Goal: Transaction & Acquisition: Obtain resource

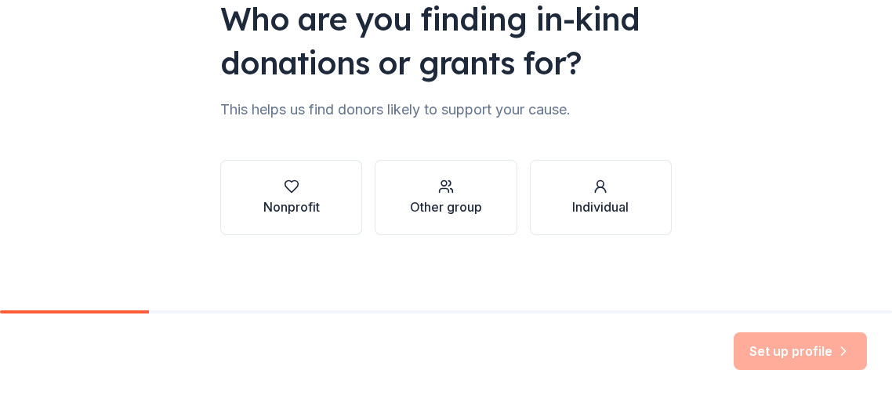
scroll to position [426, 0]
click at [450, 198] on div "Other group" at bounding box center [446, 207] width 72 height 19
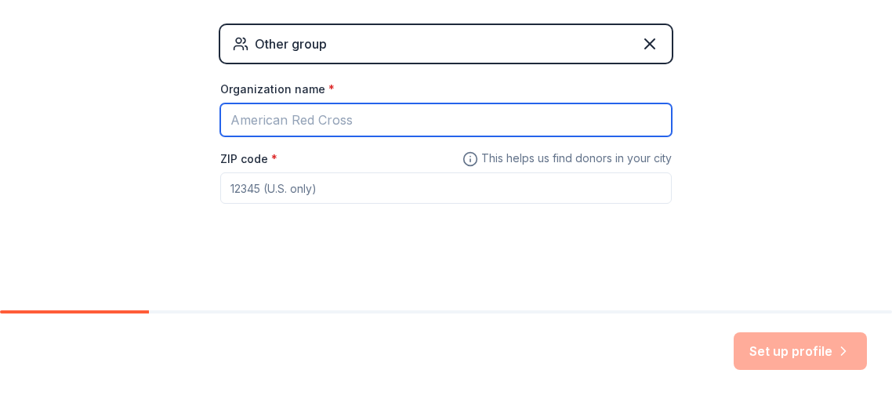
click at [436, 136] on input "Organization name *" at bounding box center [445, 119] width 451 height 33
type input "[PERSON_NAME] Senior Center"
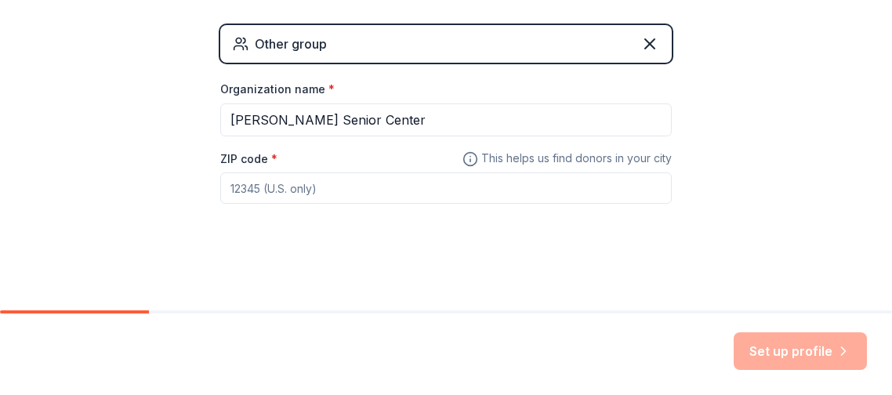
click at [230, 201] on input "ZIP code *" at bounding box center [445, 187] width 451 height 31
click at [231, 202] on input "ZIP code *" at bounding box center [445, 187] width 451 height 31
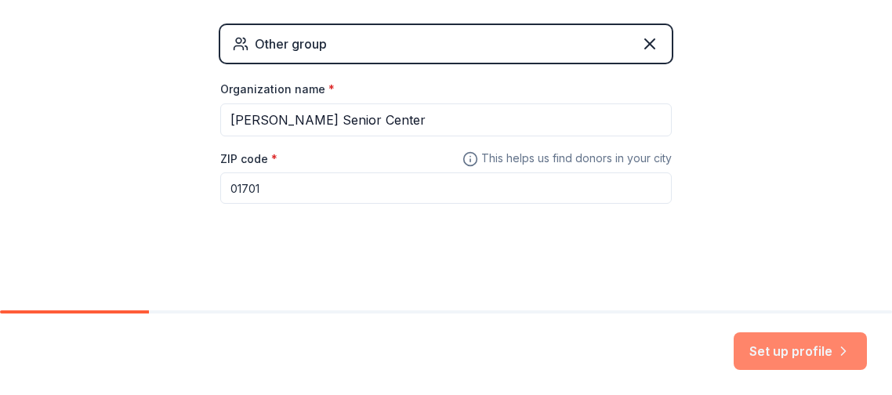
type input "01701"
click at [734, 332] on button "Set up profile" at bounding box center [800, 351] width 133 height 38
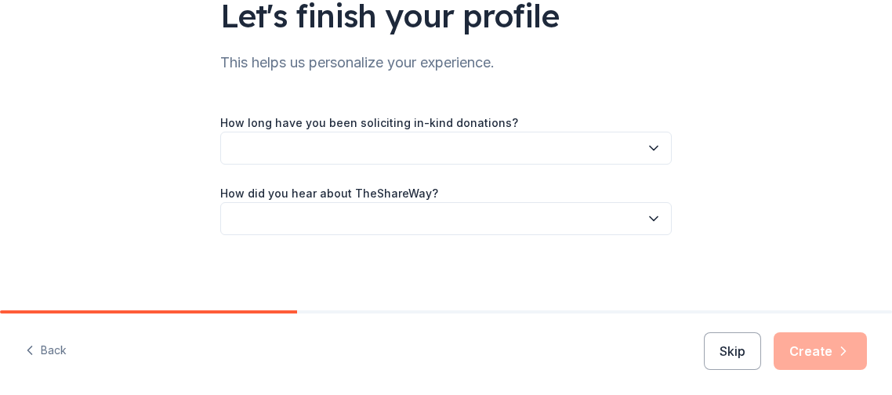
scroll to position [231, 0]
click at [658, 150] on icon "button" at bounding box center [654, 149] width 8 height 4
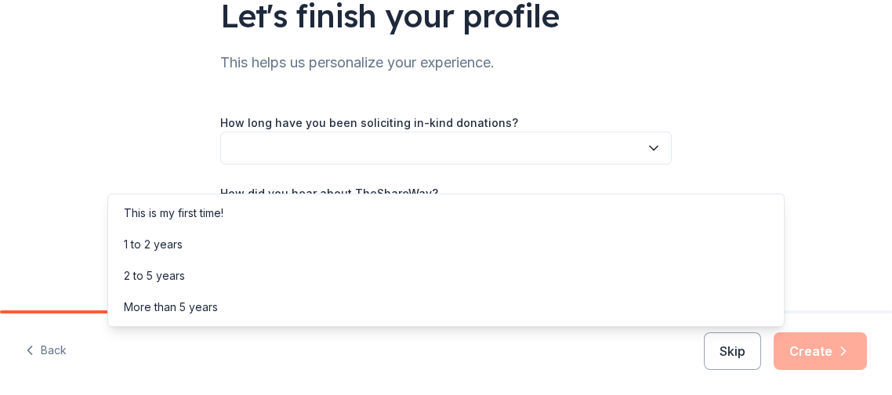
click at [658, 150] on icon "button" at bounding box center [654, 149] width 8 height 4
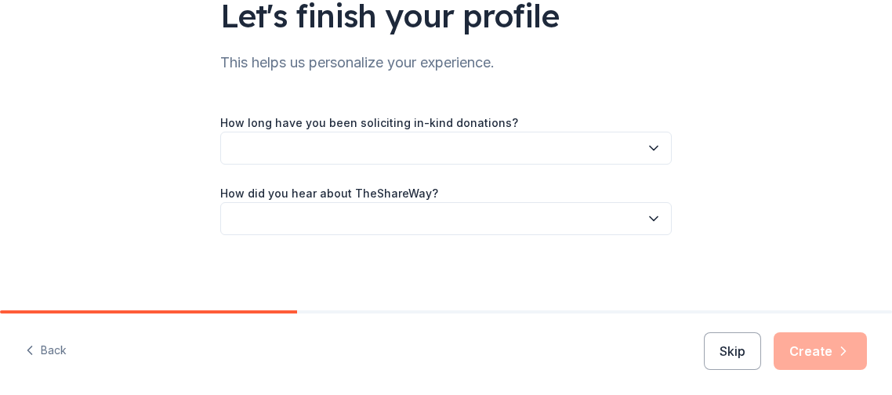
click at [658, 150] on icon "button" at bounding box center [654, 149] width 8 height 4
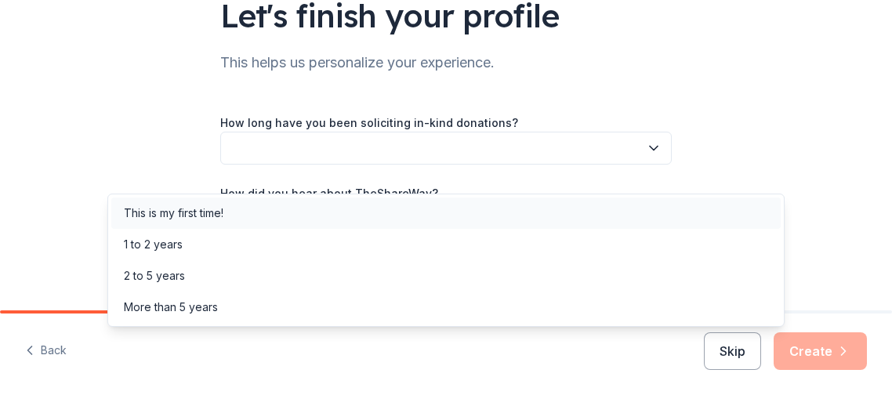
click at [498, 212] on div "This is my first time!" at bounding box center [445, 213] width 669 height 31
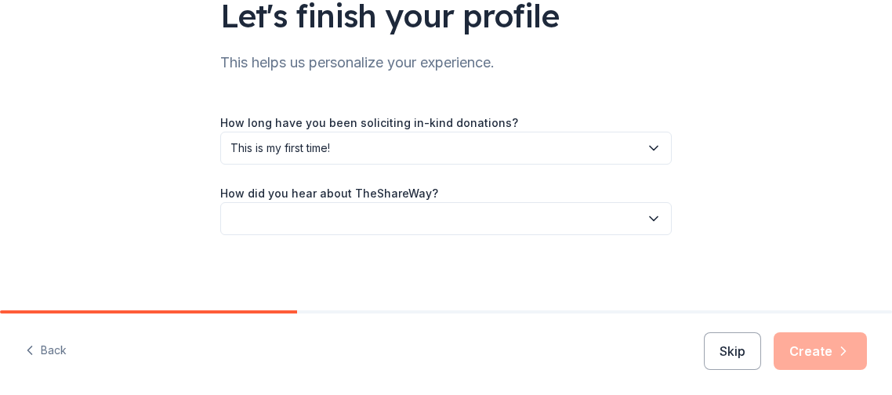
click at [499, 213] on div "How long have you been soliciting in-kind donations? This is my first time! How…" at bounding box center [445, 174] width 451 height 122
click at [662, 211] on icon "button" at bounding box center [654, 219] width 16 height 16
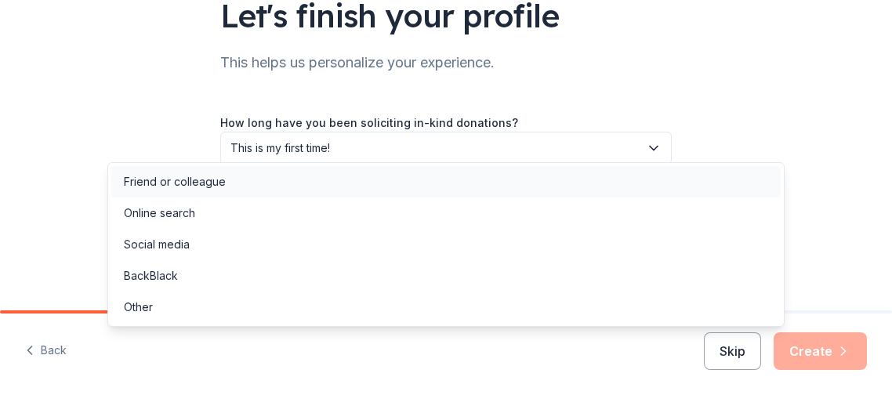
click at [292, 191] on div "Friend or colleague" at bounding box center [445, 181] width 669 height 31
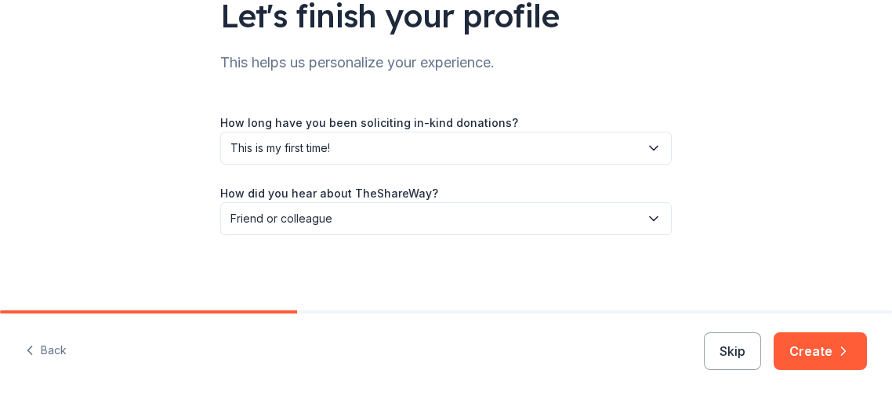
scroll to position [372, 0]
click at [672, 202] on button "Friend or colleague" at bounding box center [445, 218] width 451 height 33
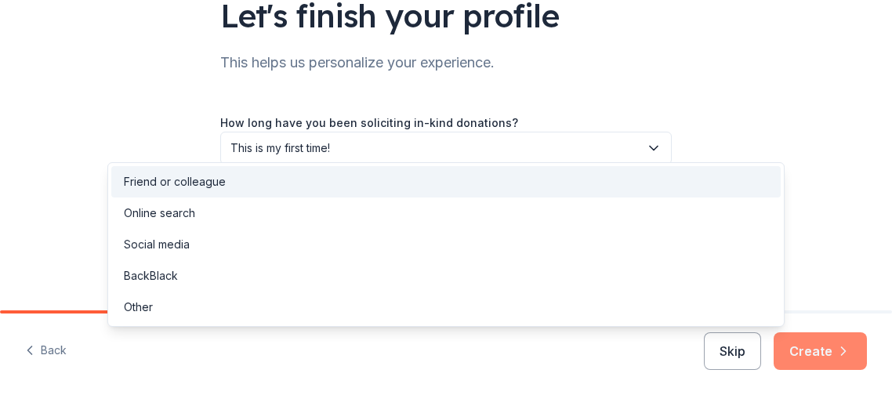
click at [799, 293] on div "Let's finish your profile This helps us personalize your experience. How long h…" at bounding box center [446, 197] width 892 height 395
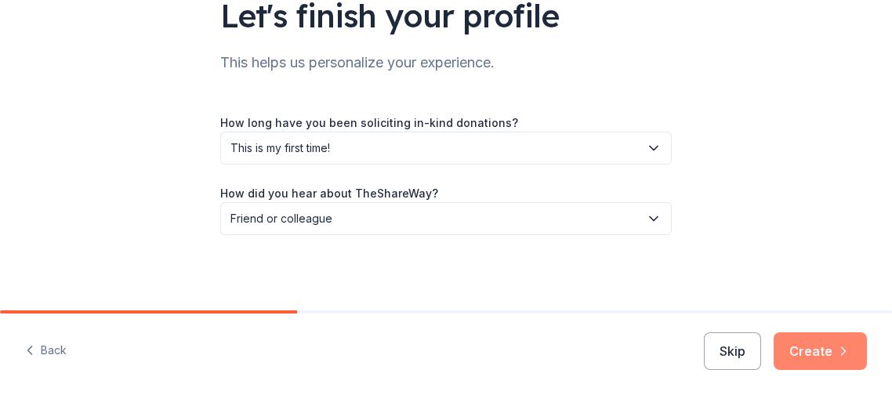
click at [800, 332] on button "Create" at bounding box center [820, 351] width 93 height 38
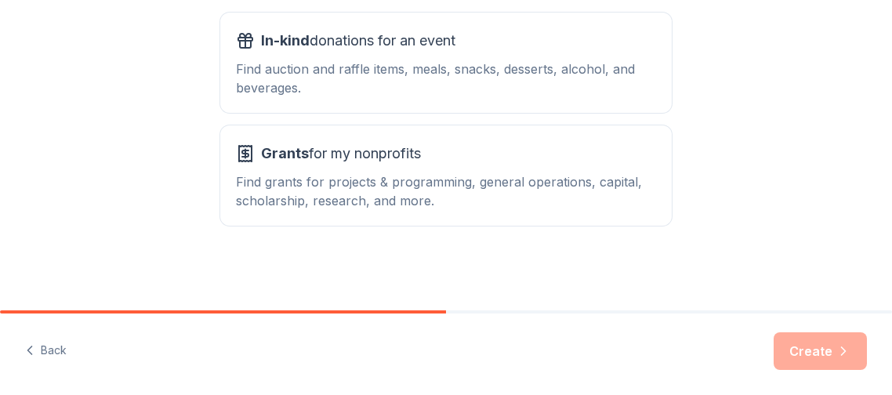
scroll to position [501, 0]
click at [473, 166] on div "Grants for my nonprofits" at bounding box center [446, 153] width 420 height 25
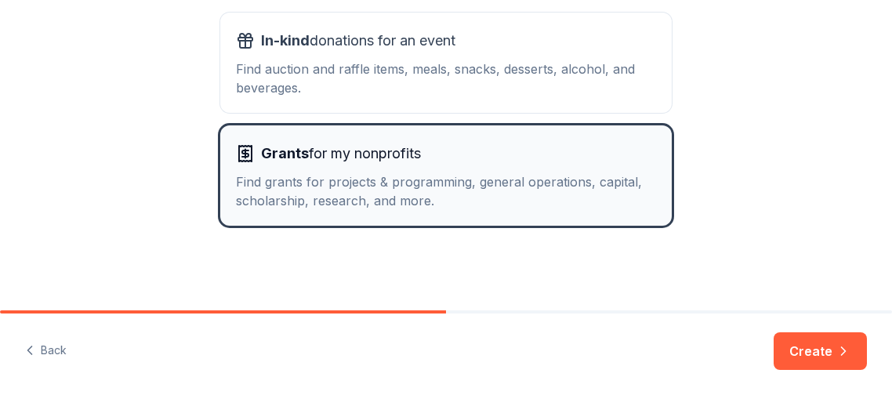
scroll to position [662, 0]
click at [455, 172] on div "Find grants for projects & programming, general operations, capital, scholarshi…" at bounding box center [446, 191] width 420 height 38
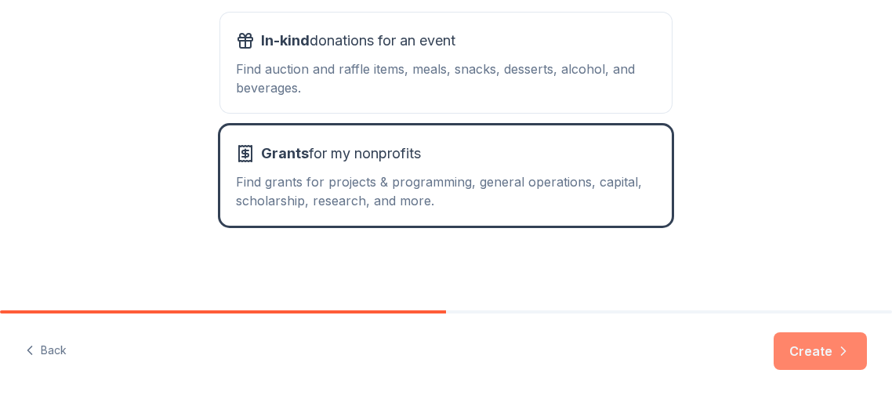
click at [774, 335] on button "Create" at bounding box center [820, 351] width 93 height 38
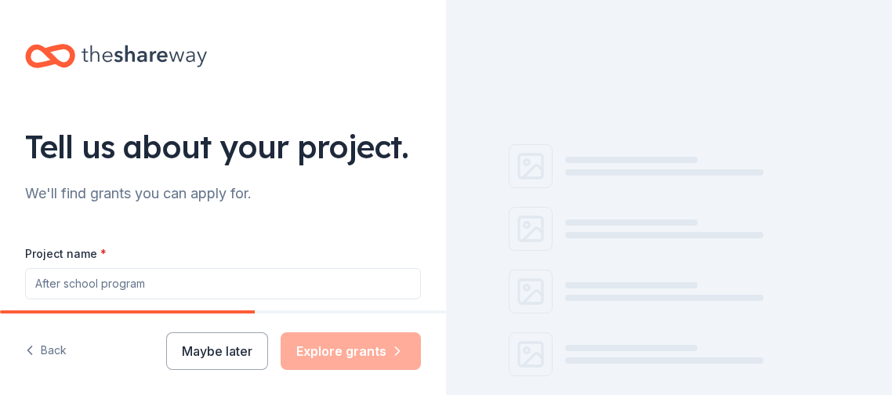
click at [796, 238] on div at bounding box center [697, 228] width 264 height 19
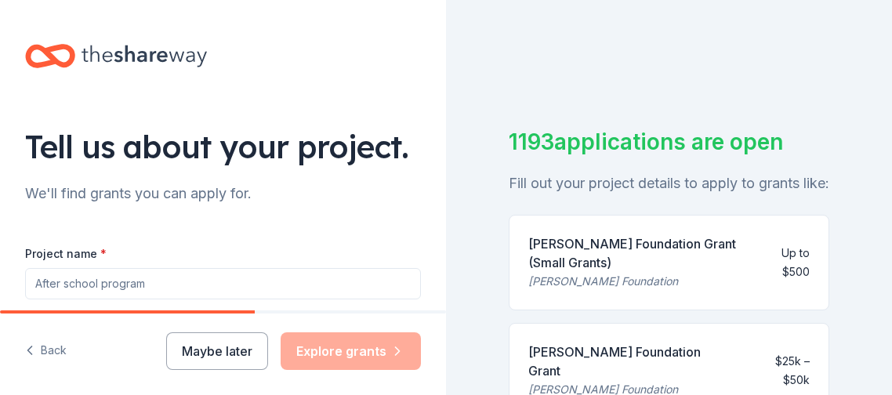
click at [703, 196] on div "Fill out your project details to apply to grants like:" at bounding box center [669, 183] width 321 height 25
click at [508, 255] on div "1193 applications are open Fill out your project details to apply to grants lik…" at bounding box center [669, 197] width 446 height 395
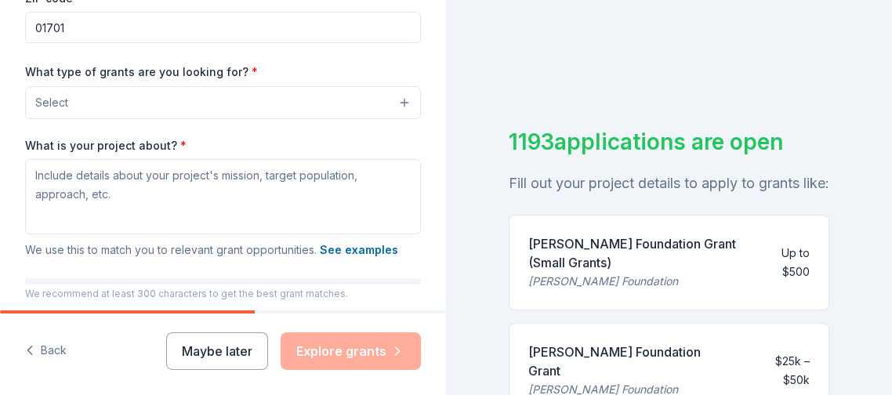
scroll to position [332, 0]
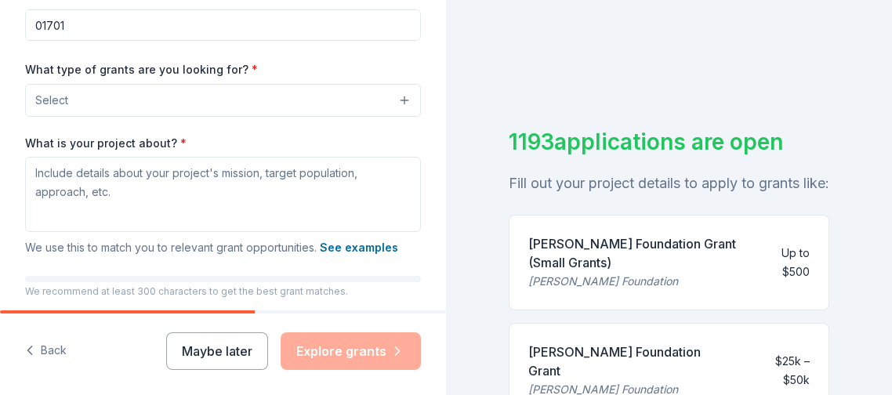
type input "S"
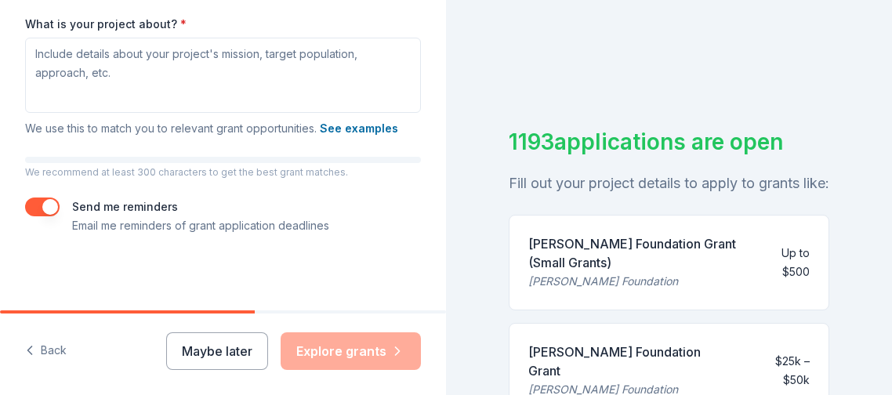
scroll to position [591, 0]
type input "[PERSON_NAME] Senior Center self funded class called The Fun Club"
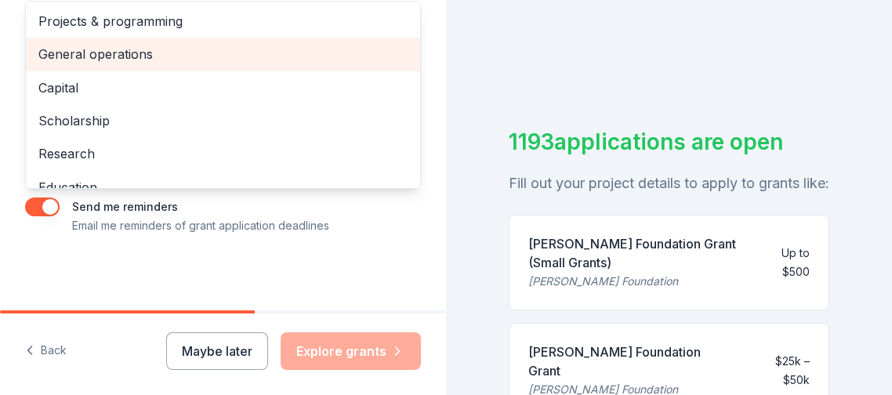
scroll to position [657, 0]
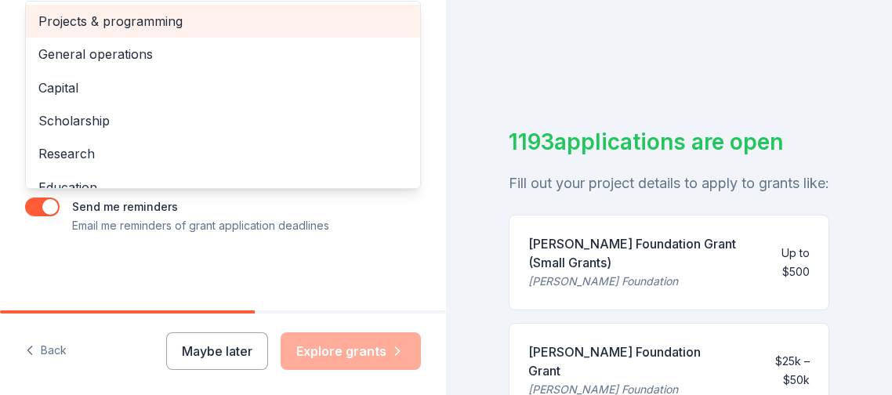
click at [201, 31] on span "Projects & programming" at bounding box center [222, 21] width 369 height 20
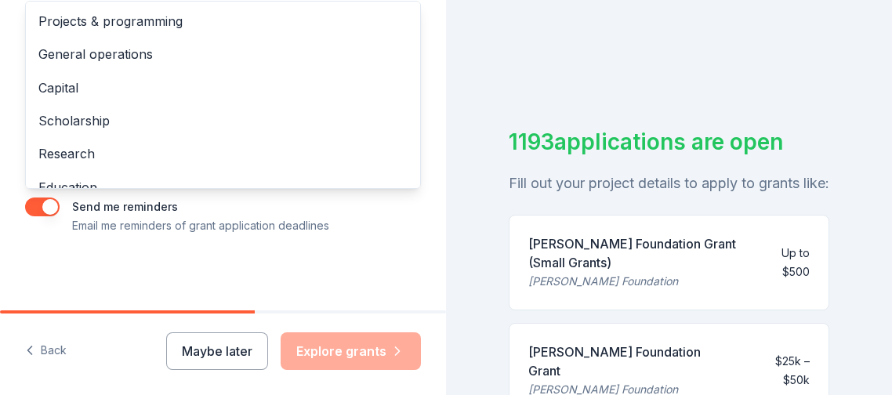
click at [169, 270] on div "Tell us about your project. We'll find grants you can apply for. Project name *…" at bounding box center [223, 197] width 446 height 395
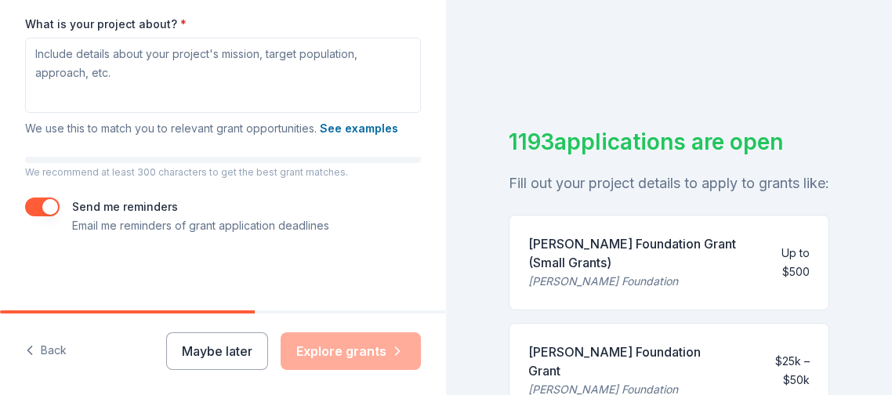
click at [169, 332] on button "Maybe later" at bounding box center [217, 351] width 102 height 38
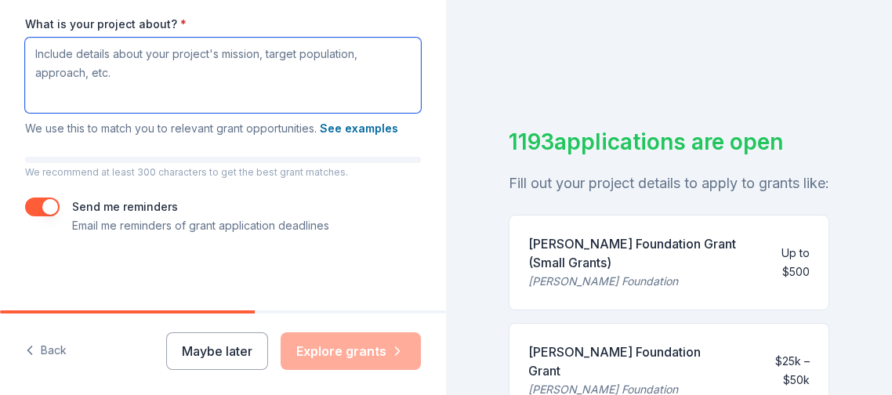
click at [60, 113] on textarea "What is your project about? *" at bounding box center [223, 75] width 396 height 75
click at [59, 113] on textarea "What is your project about? *" at bounding box center [223, 75] width 396 height 75
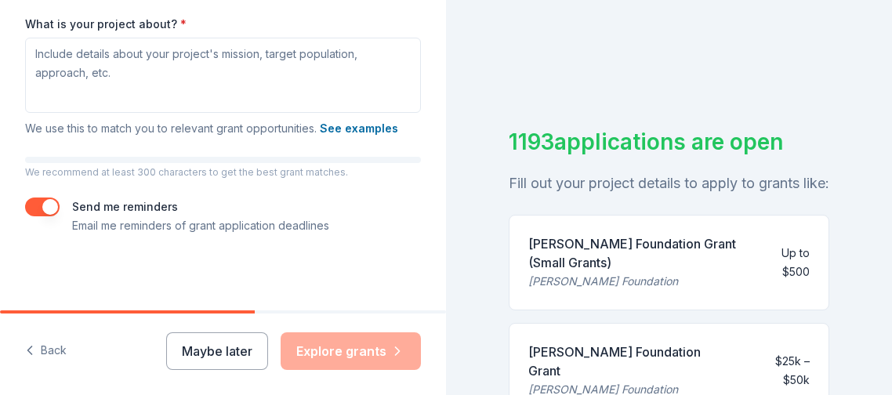
click at [459, 105] on div "1193 applications are open Fill out your project details to apply to grants lik…" at bounding box center [669, 197] width 446 height 395
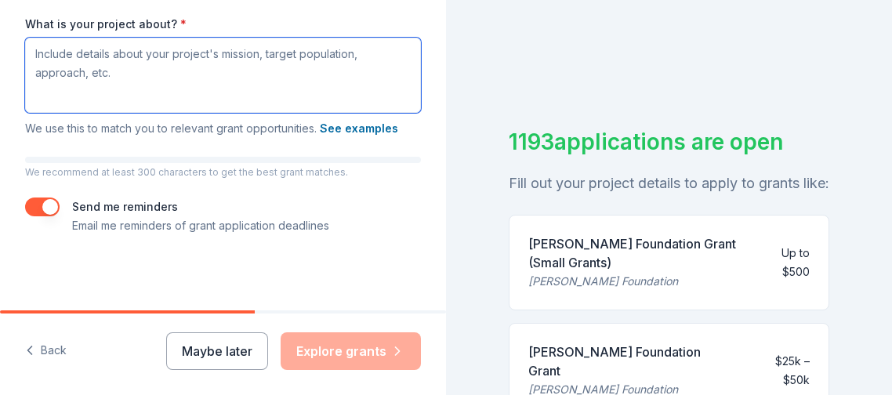
click at [386, 113] on textarea "What is your project about? *" at bounding box center [223, 75] width 396 height 75
type textarea "I"
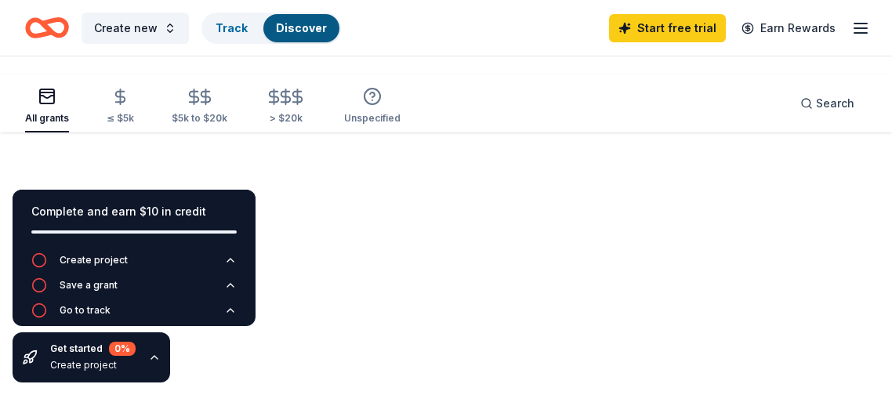
scroll to position [152, 0]
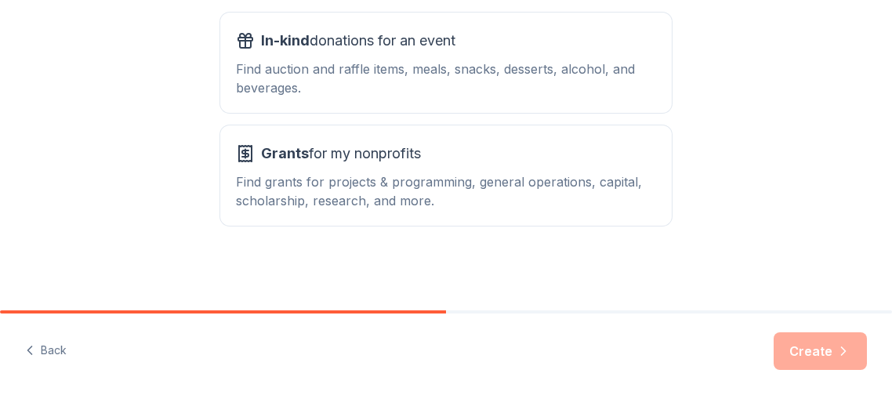
scroll to position [586, 0]
click at [319, 141] on span "Grants for my nonprofits" at bounding box center [341, 153] width 160 height 25
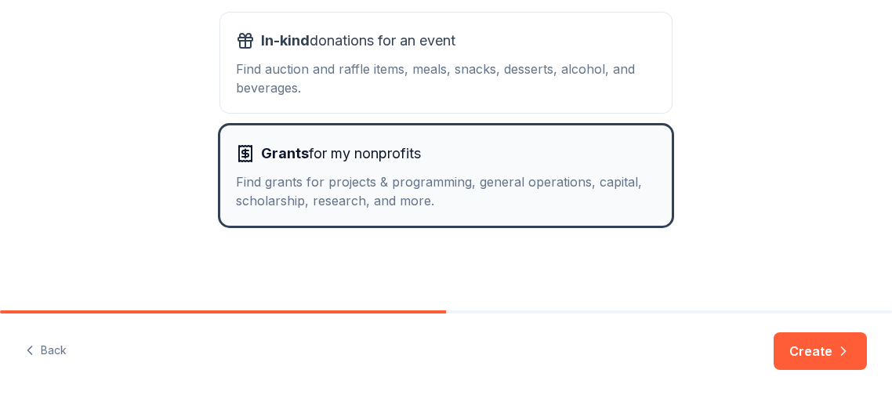
click at [318, 141] on span "Grants for my nonprofits" at bounding box center [341, 153] width 160 height 25
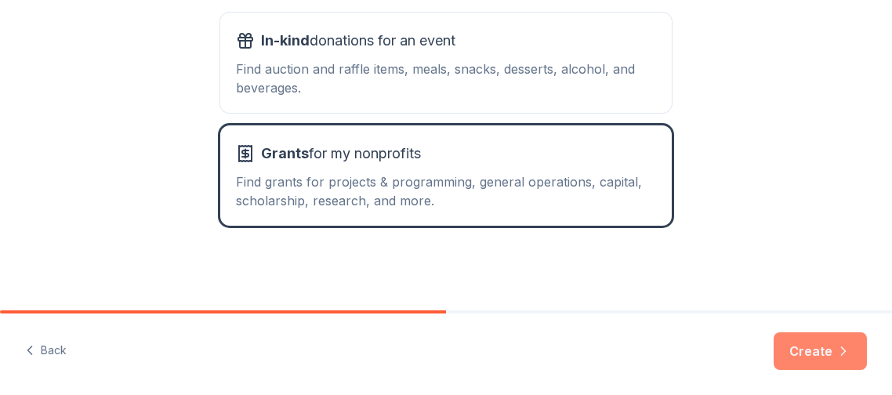
click at [774, 332] on button "Create" at bounding box center [820, 351] width 93 height 38
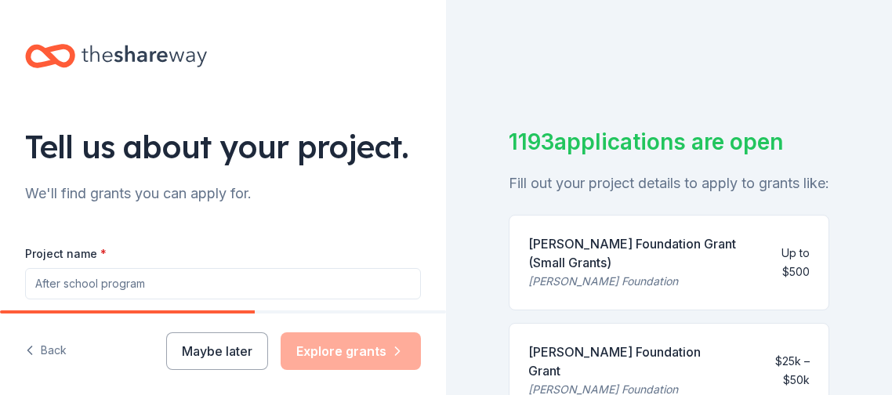
click at [671, 196] on div "Fill out your project details to apply to grants like:" at bounding box center [669, 183] width 321 height 25
click at [495, 266] on div "1193 applications are open Fill out your project details to apply to grants lik…" at bounding box center [669, 197] width 446 height 395
click at [382, 169] on div "Tell us about your project." at bounding box center [223, 147] width 396 height 44
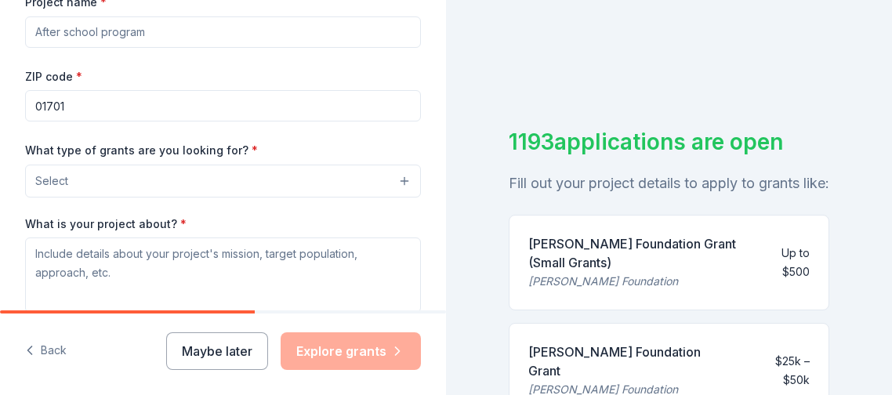
scroll to position [258, 0]
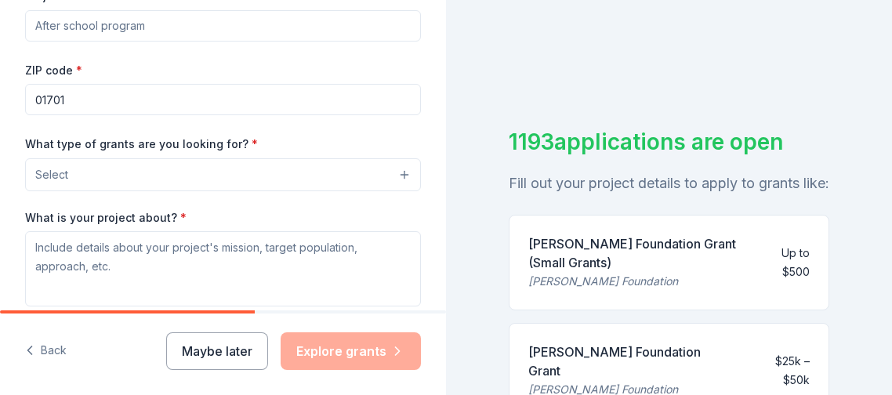
click at [327, 42] on div "Project name *" at bounding box center [223, 14] width 396 height 56
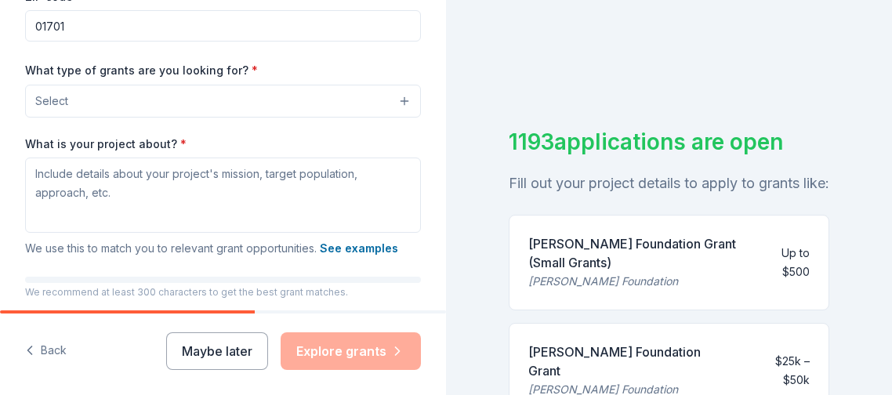
scroll to position [332, 0]
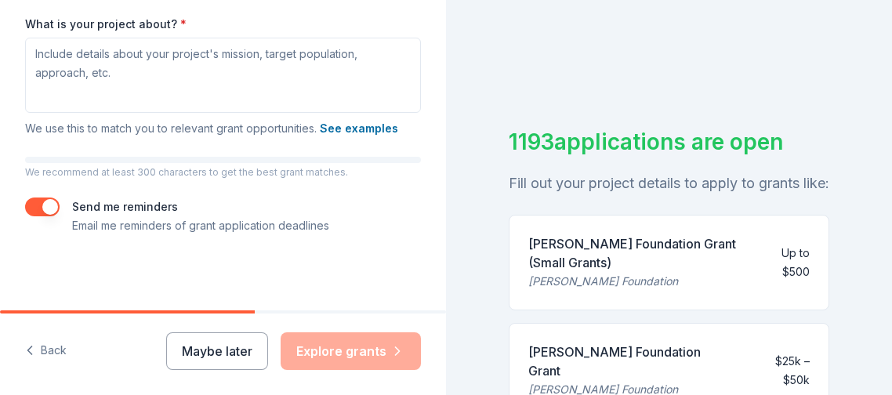
scroll to position [593, 0]
type input "The Fun Club - self funded class for the [PERSON_NAME] Senior Center"
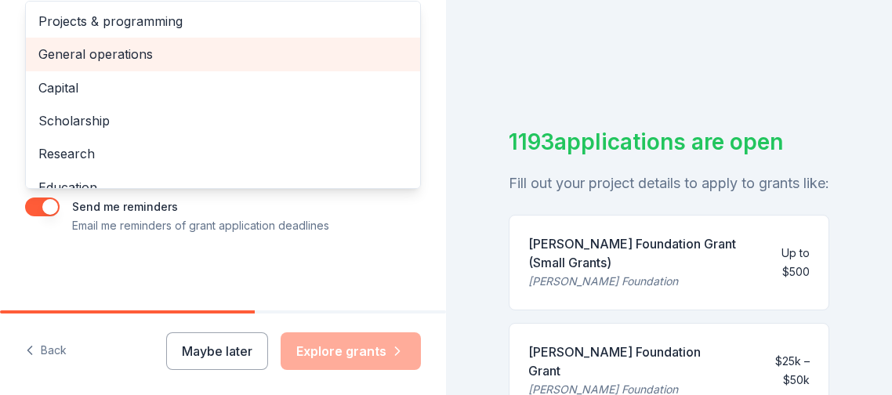
click at [390, 71] on div "General operations" at bounding box center [223, 54] width 394 height 33
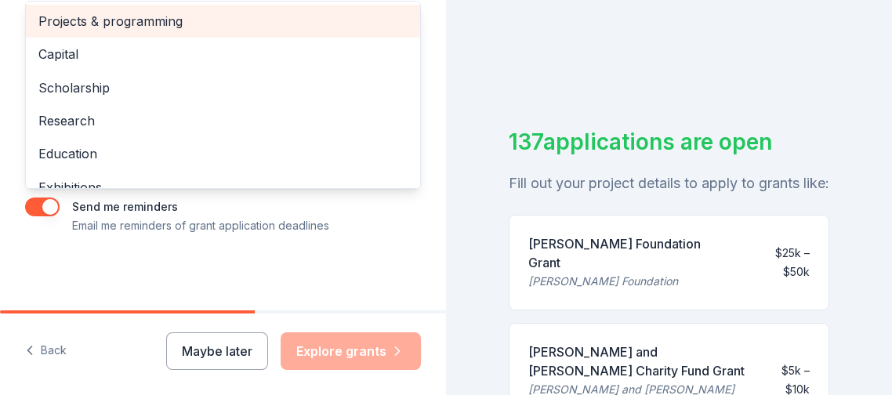
click at [379, 31] on span "Projects & programming" at bounding box center [222, 21] width 369 height 20
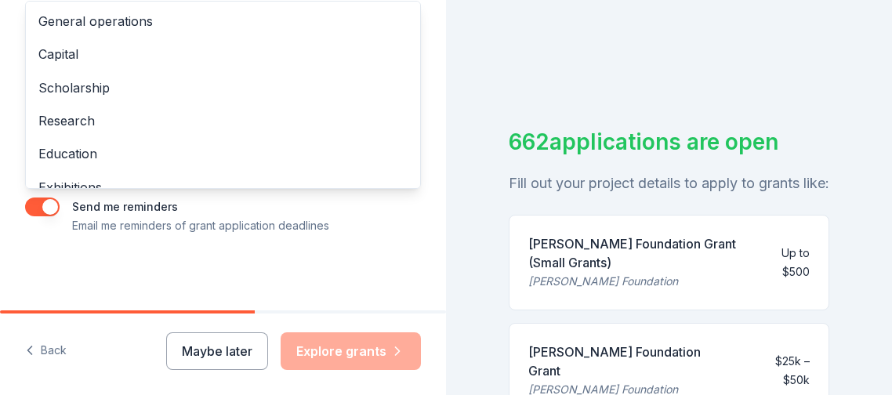
scroll to position [569, 0]
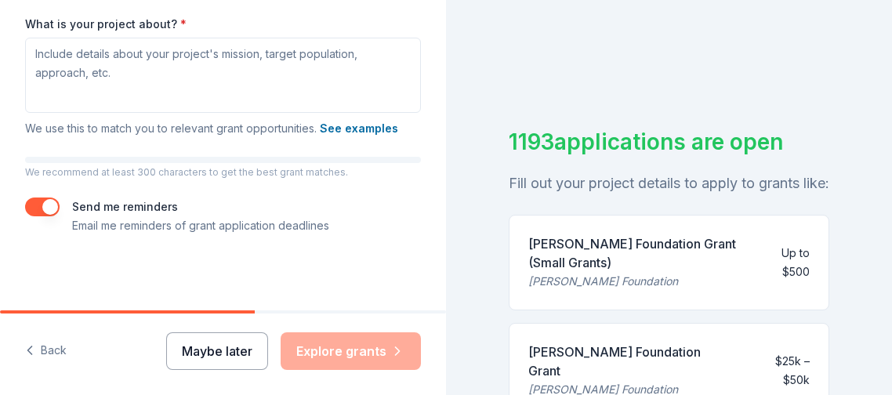
click at [205, 332] on button "Maybe later" at bounding box center [217, 351] width 102 height 38
click at [205, 332] on div "Maybe later Explore grants" at bounding box center [293, 351] width 255 height 38
click at [204, 332] on button "Maybe later" at bounding box center [217, 351] width 102 height 38
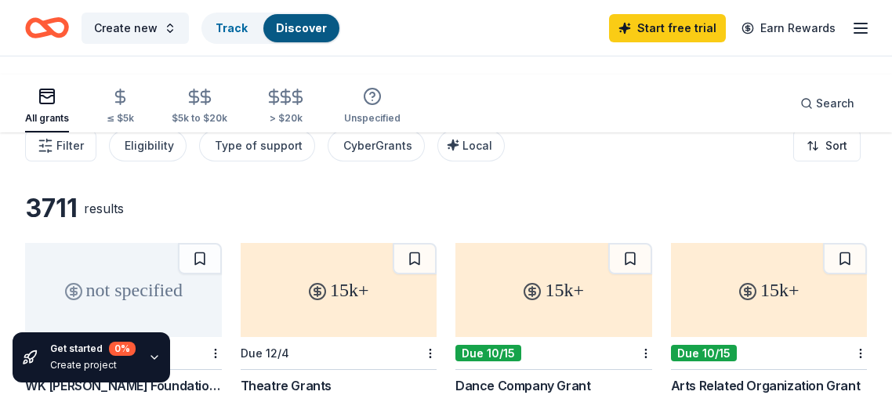
click at [204, 224] on div "3711 results" at bounding box center [123, 208] width 197 height 31
click at [129, 106] on icon "button" at bounding box center [120, 97] width 18 height 18
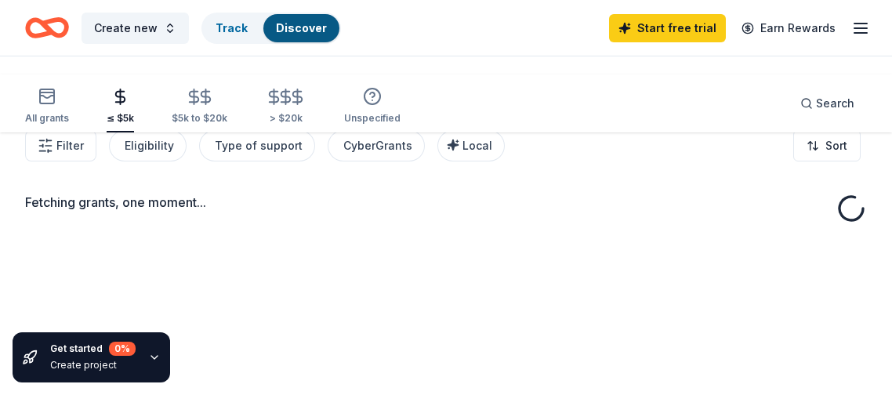
click at [134, 119] on div "≤ $5k" at bounding box center [120, 106] width 27 height 37
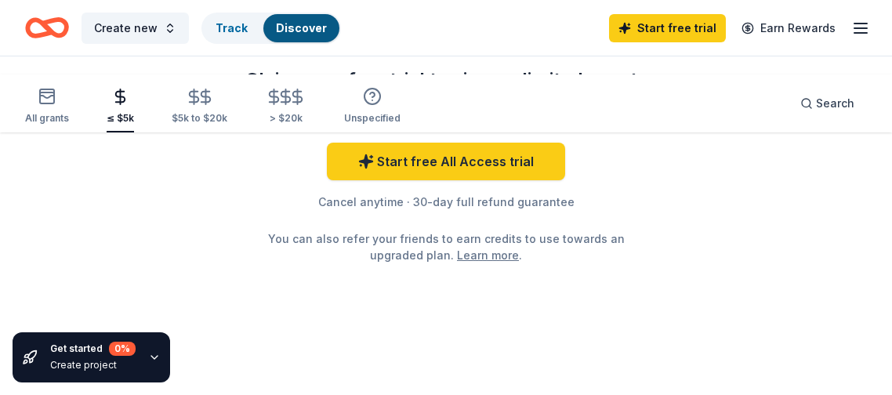
scroll to position [2278, 0]
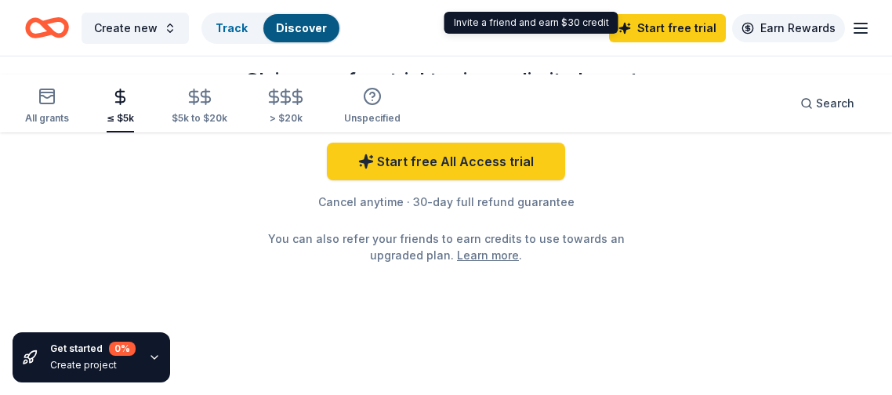
click at [778, 27] on link "Earn Rewards" at bounding box center [788, 28] width 113 height 28
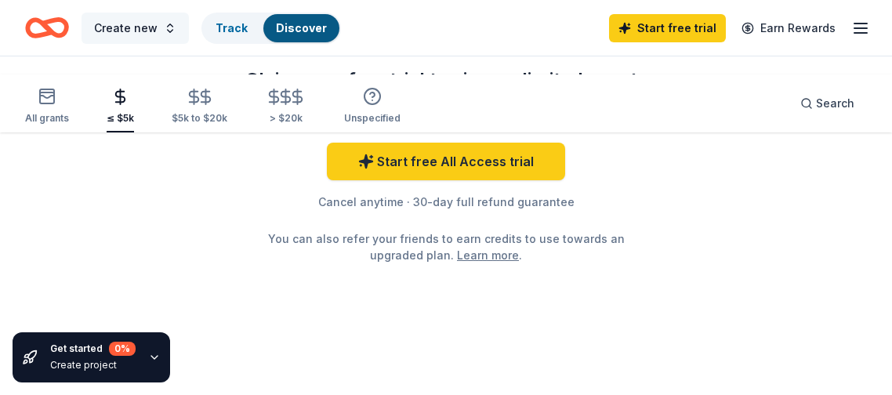
click at [189, 32] on button "Create new" at bounding box center [135, 28] width 107 height 31
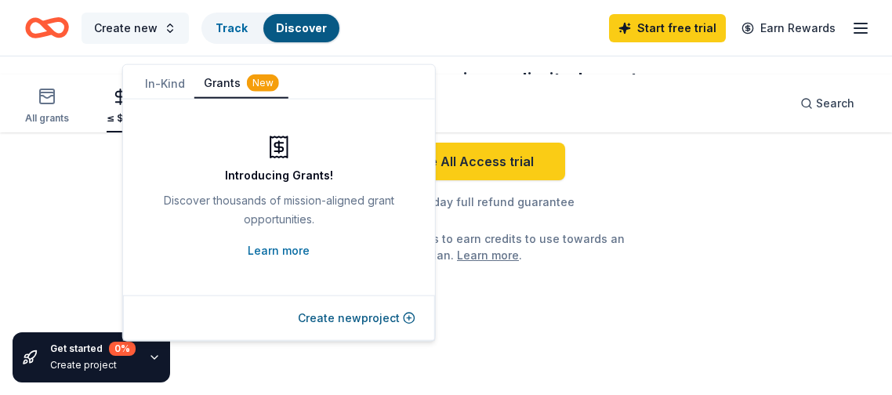
click at [189, 33] on button "Create new" at bounding box center [135, 28] width 107 height 31
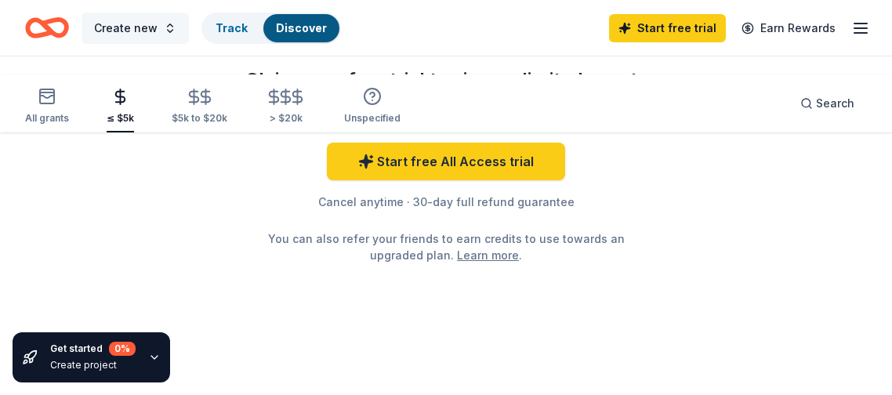
click at [189, 38] on button "Create new" at bounding box center [135, 28] width 107 height 31
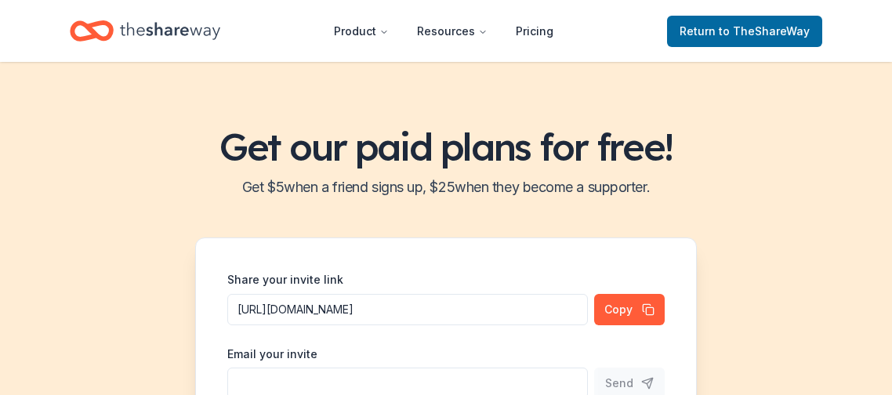
click at [251, 169] on h1 "Get our paid plans for free!" at bounding box center [446, 147] width 854 height 44
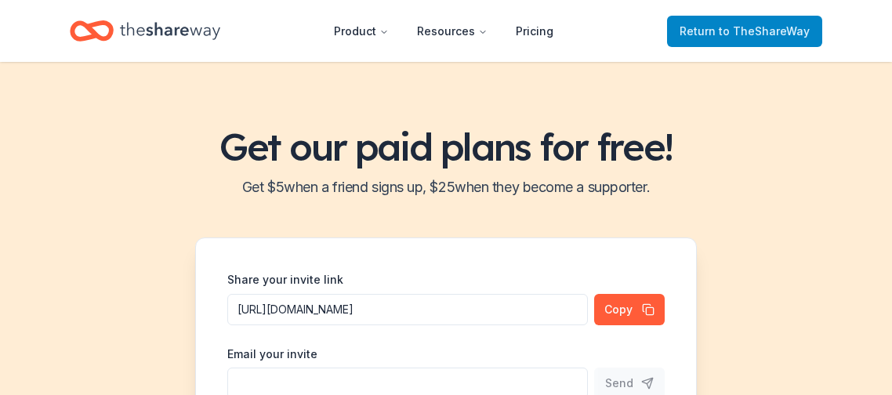
click at [715, 41] on span "Return to TheShareWay" at bounding box center [745, 31] width 130 height 19
click at [716, 41] on span "Return to TheShareWay" at bounding box center [745, 31] width 130 height 19
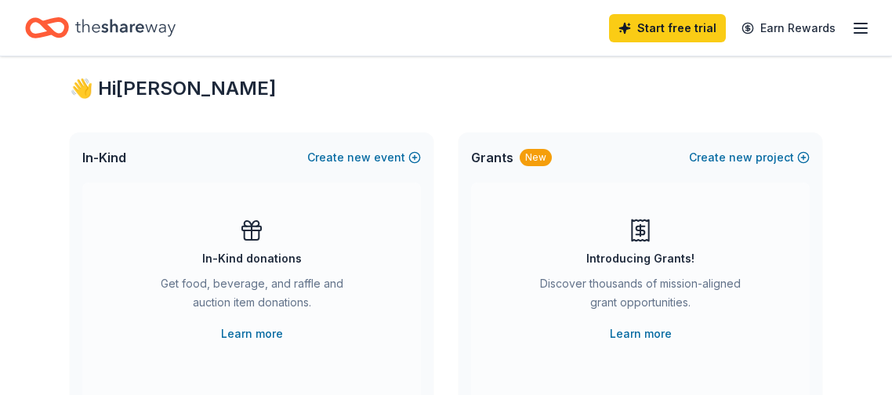
scroll to position [15, 0]
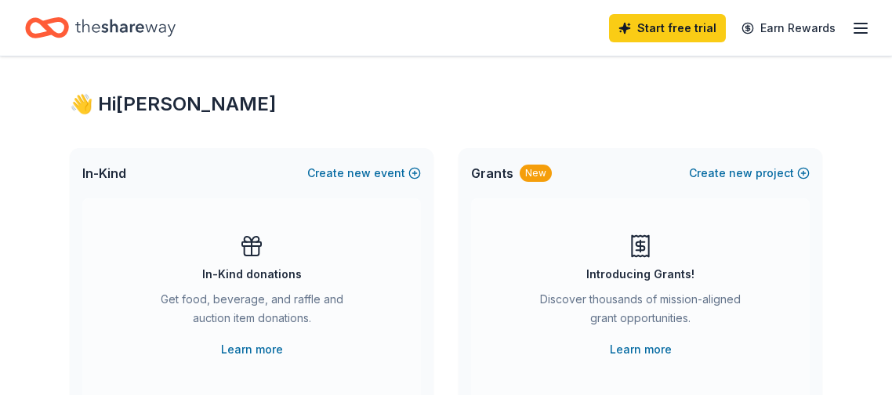
click at [732, 42] on link "Earn Rewards" at bounding box center [788, 28] width 113 height 28
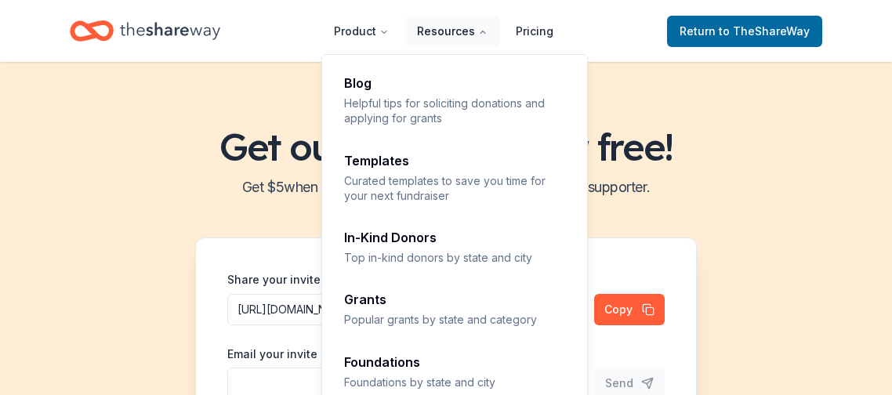
click at [475, 47] on button "Resources" at bounding box center [452, 31] width 96 height 31
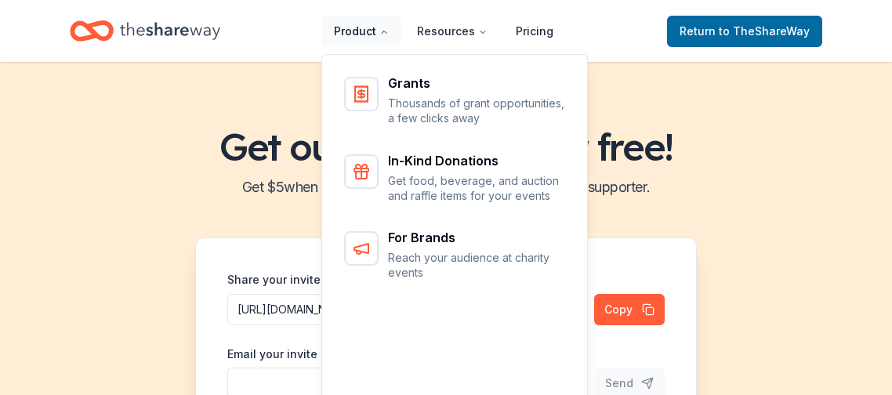
click at [383, 42] on button "Product" at bounding box center [361, 31] width 80 height 31
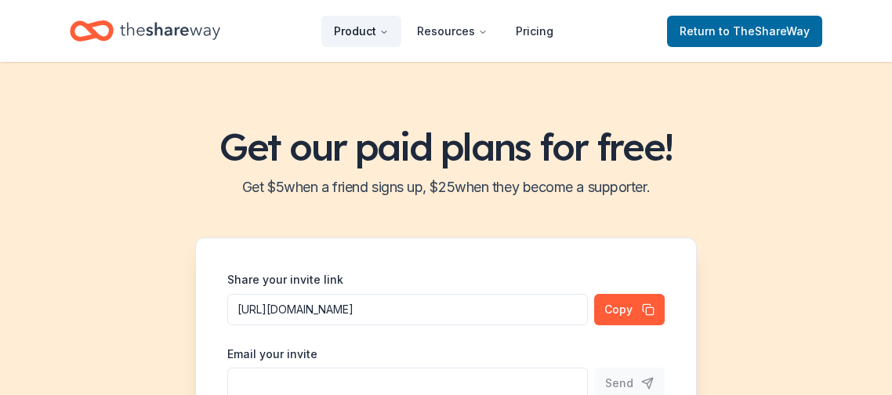
click at [384, 43] on button "Product" at bounding box center [361, 31] width 80 height 31
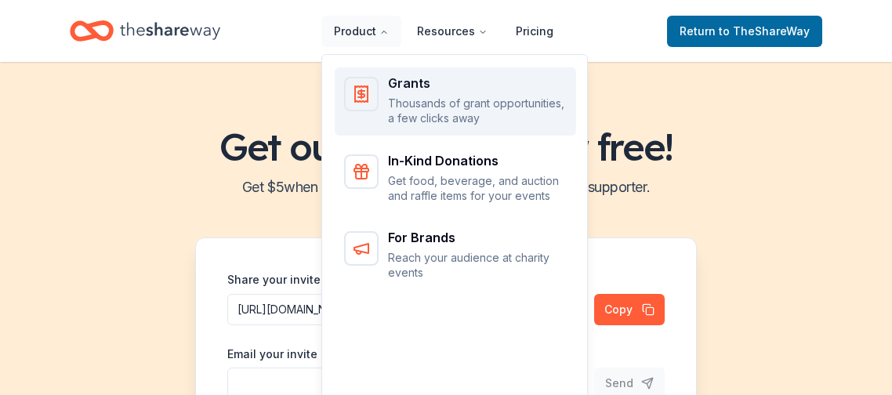
click at [429, 126] on p "Thousands of grant opportunities, a few clicks away" at bounding box center [477, 111] width 179 height 31
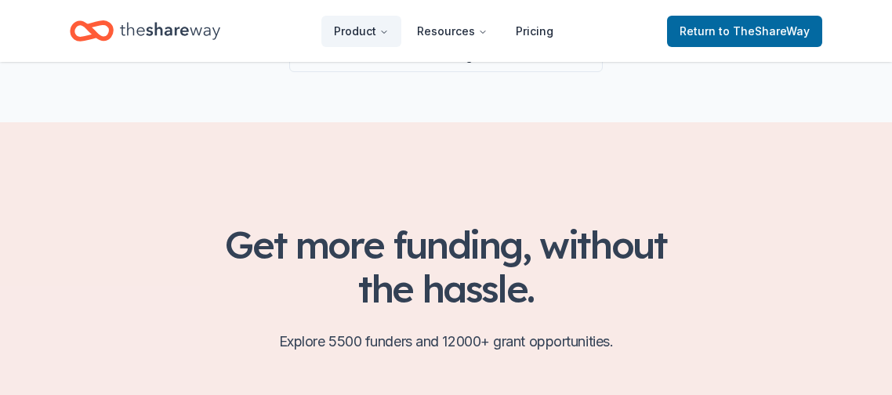
scroll to position [317, 0]
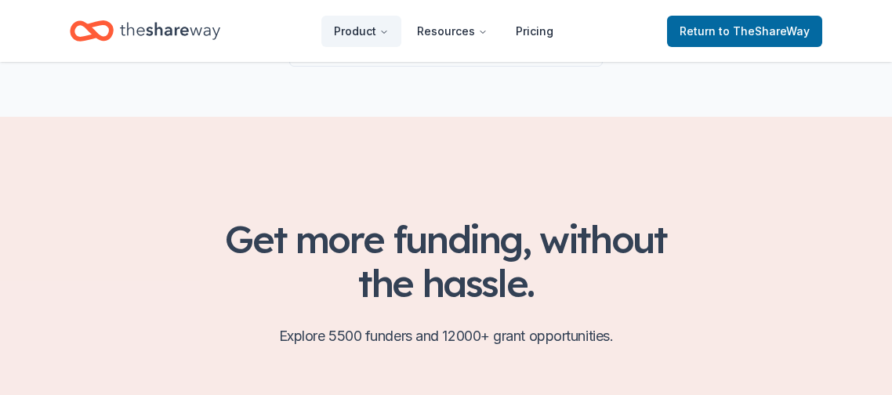
click at [438, 26] on link "Sign up for free" at bounding box center [446, 10] width 314 height 31
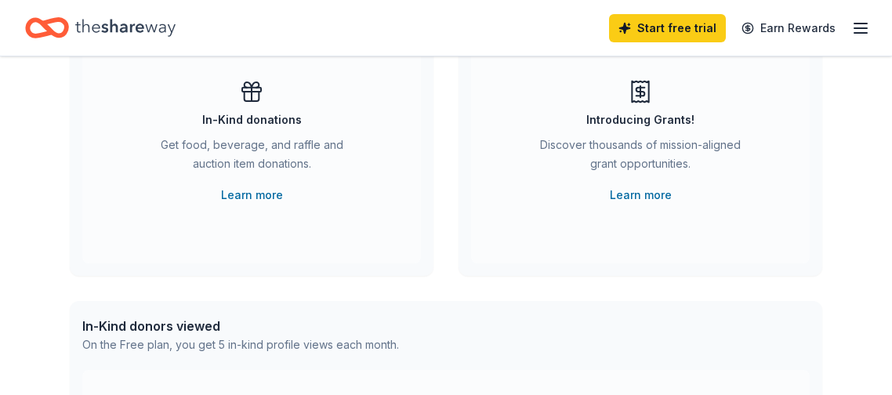
scroll to position [175, 0]
click at [617, 205] on link "Learn more" at bounding box center [641, 195] width 62 height 19
click at [513, 230] on div "Introducing Grants! Discover thousands of mission-aligned grant opportunities. …" at bounding box center [640, 153] width 339 height 219
click at [612, 205] on link "Learn more" at bounding box center [641, 195] width 62 height 19
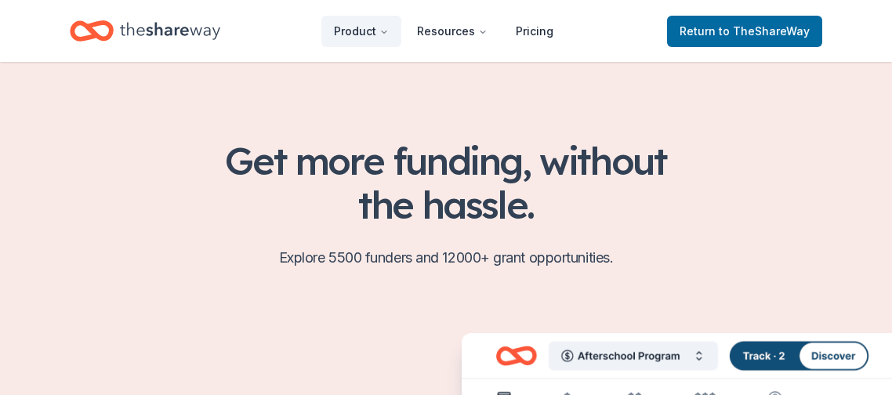
scroll to position [401, 0]
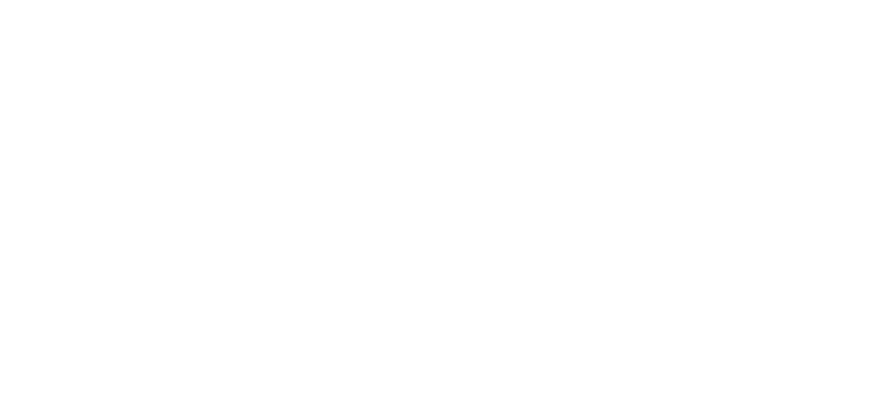
click at [510, 193] on body at bounding box center [446, 197] width 892 height 395
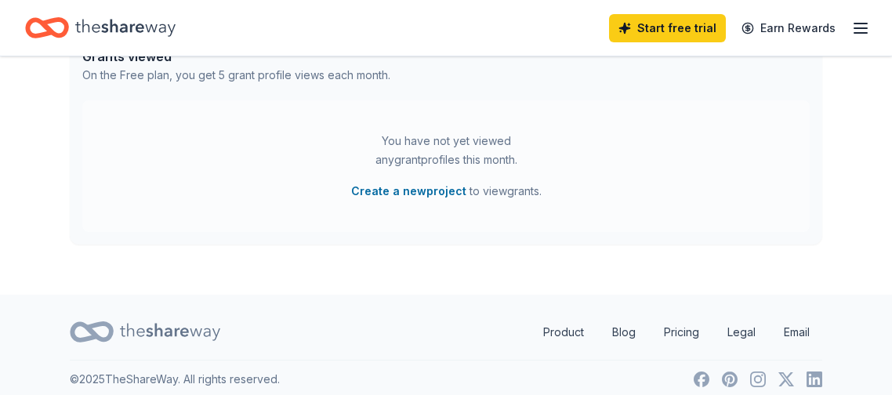
scroll to position [680, 0]
